Goal: Information Seeking & Learning: Learn about a topic

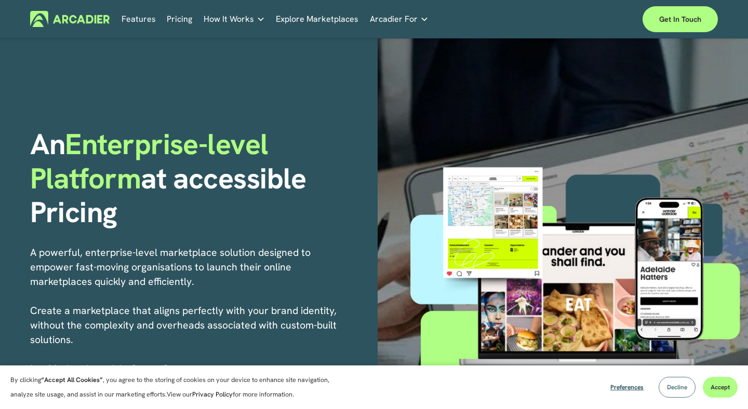
click at [671, 381] on button "Decline" at bounding box center [676, 387] width 37 height 21
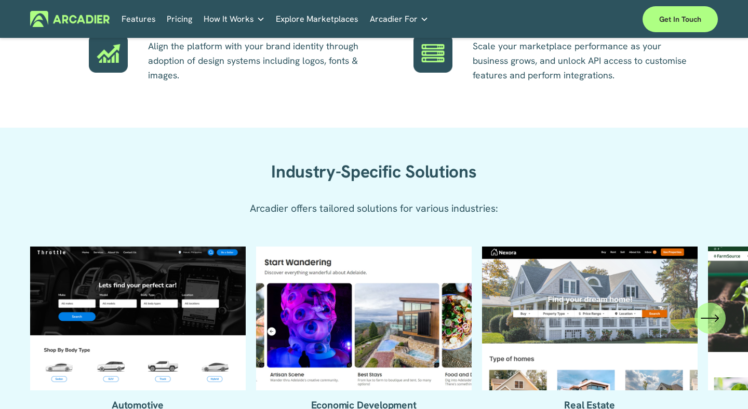
scroll to position [923, 0]
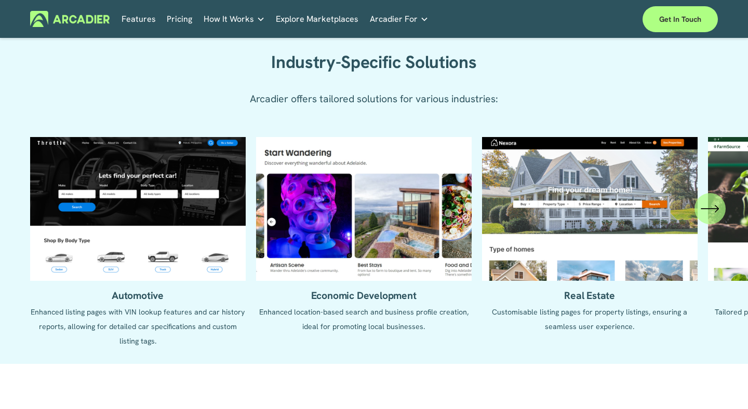
click at [178, 231] on ul "Automotive Enhanced listing pages with VIN lookup features and car history repo…" at bounding box center [374, 242] width 688 height 211
click at [373, 234] on ul "Automotive Enhanced listing pages with VIN lookup features and car history repo…" at bounding box center [374, 242] width 688 height 211
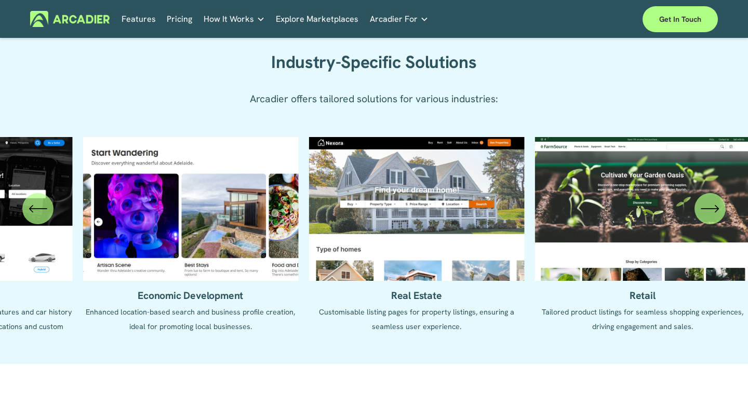
drag, startPoint x: 537, startPoint y: 210, endPoint x: 361, endPoint y: 227, distance: 177.4
click at [361, 227] on ul "Automotive Enhanced listing pages with VIN lookup features and car history repo…" at bounding box center [374, 242] width 688 height 211
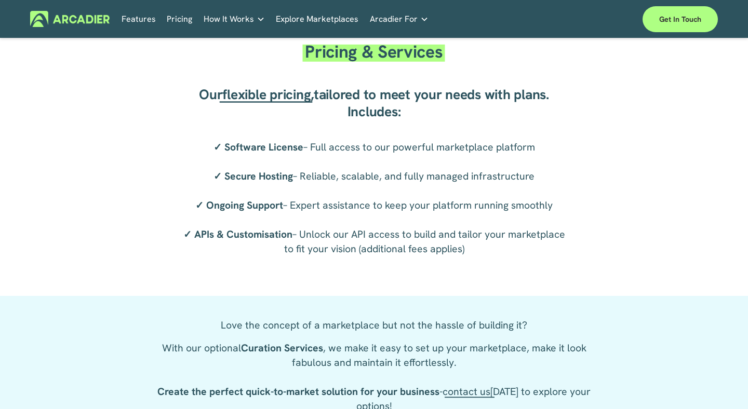
scroll to position [1640, 0]
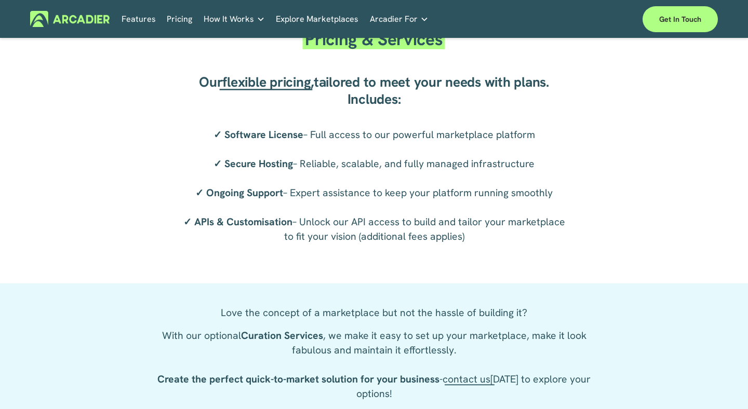
click at [317, 18] on link "Explore Marketplaces" at bounding box center [317, 19] width 83 height 16
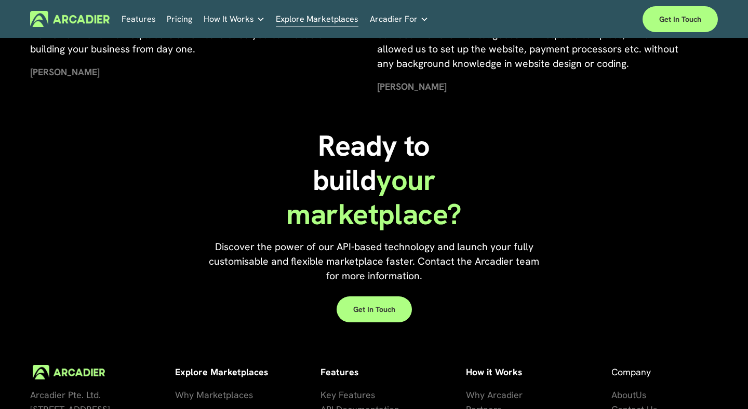
scroll to position [2250, 0]
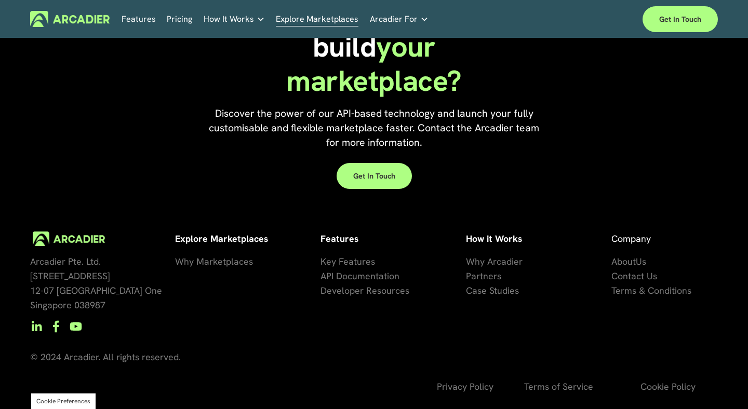
click at [170, 14] on link "Pricing" at bounding box center [179, 19] width 25 height 16
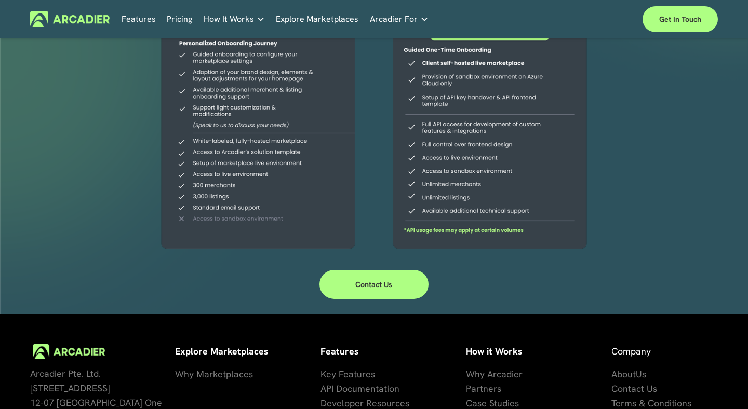
scroll to position [339, 0]
